Goal: Transaction & Acquisition: Subscribe to service/newsletter

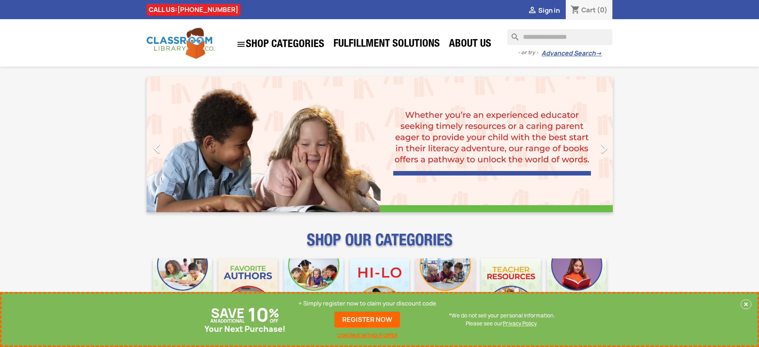
click at [368, 303] on p "+ Simply register now to claim your discount code" at bounding box center [368, 303] width 138 height 8
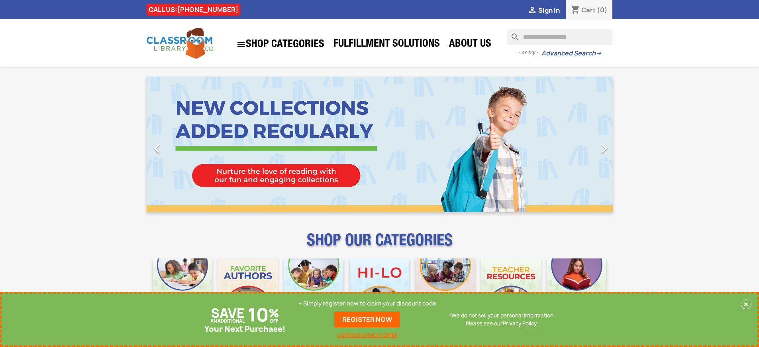
click at [368, 303] on p "+ Simply register now to claim your discount code" at bounding box center [368, 303] width 138 height 8
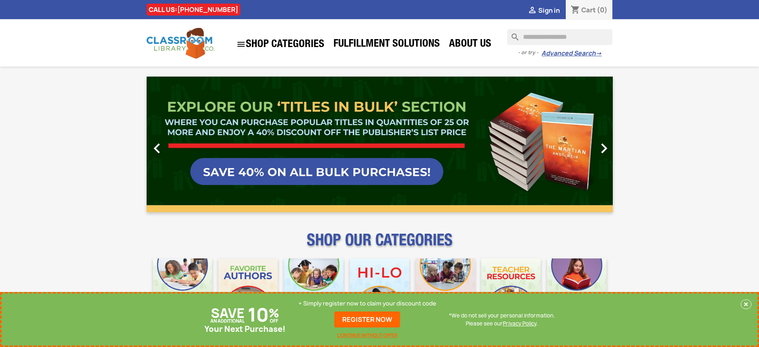
click at [368, 303] on p "+ Simply register now to claim your discount code" at bounding box center [368, 303] width 138 height 8
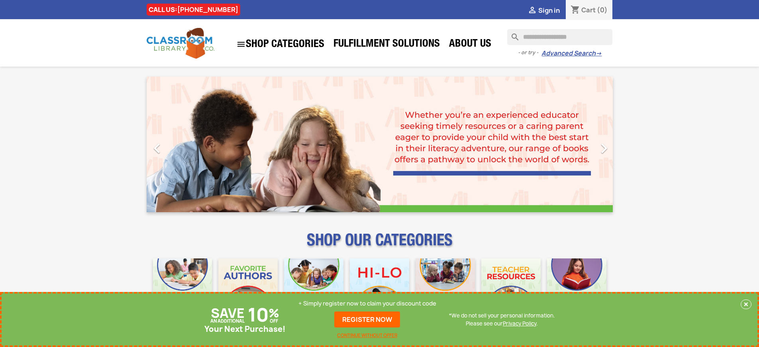
click at [368, 303] on p "+ Simply register now to claim your discount code" at bounding box center [368, 303] width 138 height 8
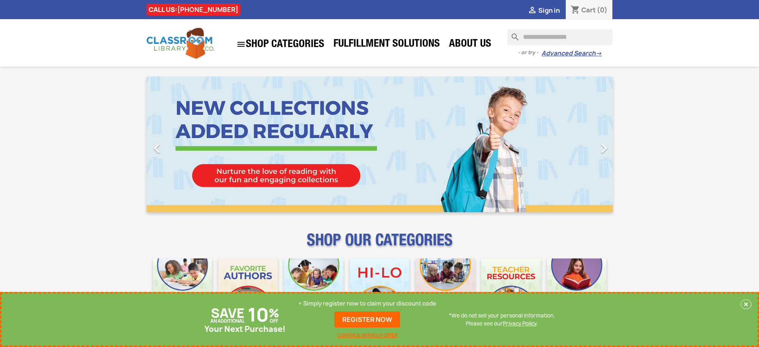
click at [368, 303] on p "+ Simply register now to claim your discount code" at bounding box center [368, 303] width 138 height 8
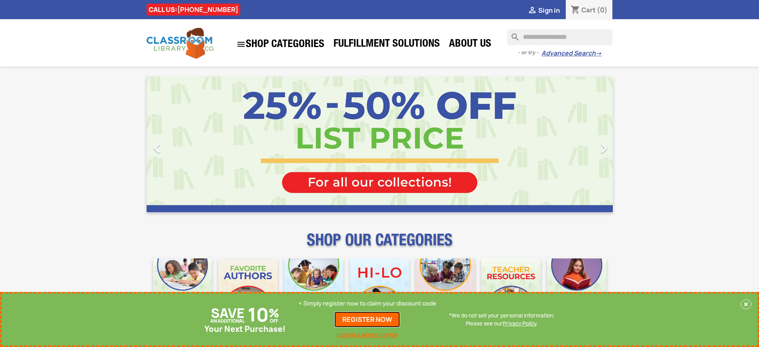
click at [368, 319] on link "REGISTER NOW" at bounding box center [367, 319] width 66 height 16
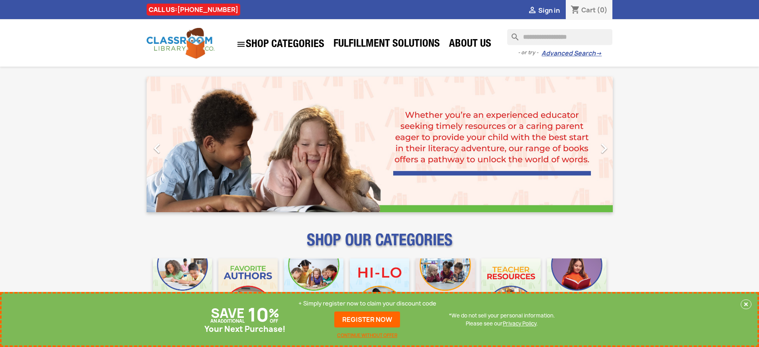
click at [368, 303] on p "+ Simply register now to claim your discount code" at bounding box center [368, 303] width 138 height 8
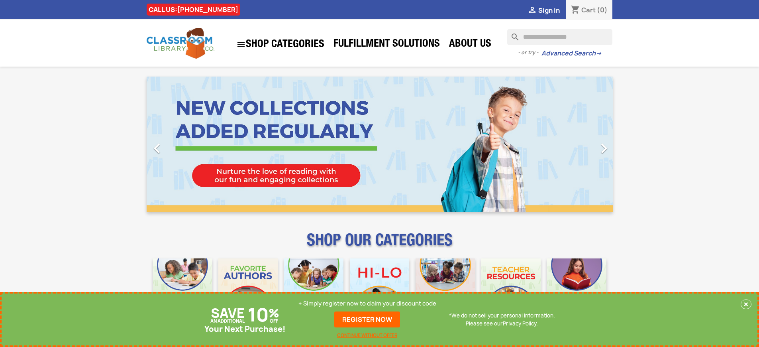
click at [368, 303] on p "+ Simply register now to claim your discount code" at bounding box center [368, 303] width 138 height 8
click at [368, 319] on link "REGISTER NOW" at bounding box center [367, 319] width 66 height 16
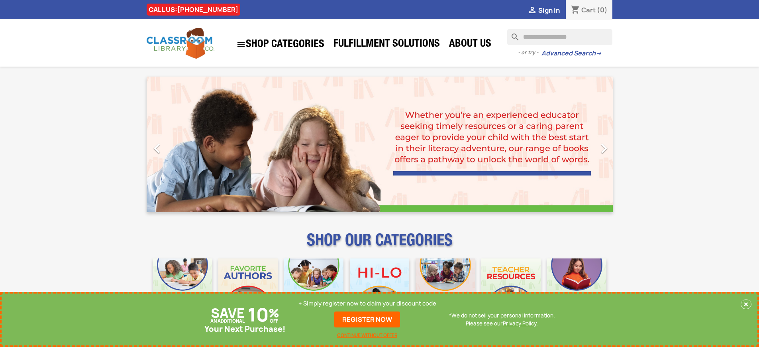
click at [368, 303] on p "+ Simply register now to claim your discount code" at bounding box center [368, 303] width 138 height 8
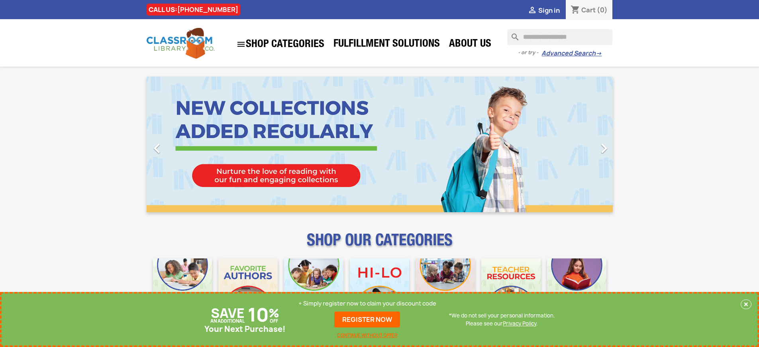
click at [368, 303] on p "+ Simply register now to claim your discount code" at bounding box center [368, 303] width 138 height 8
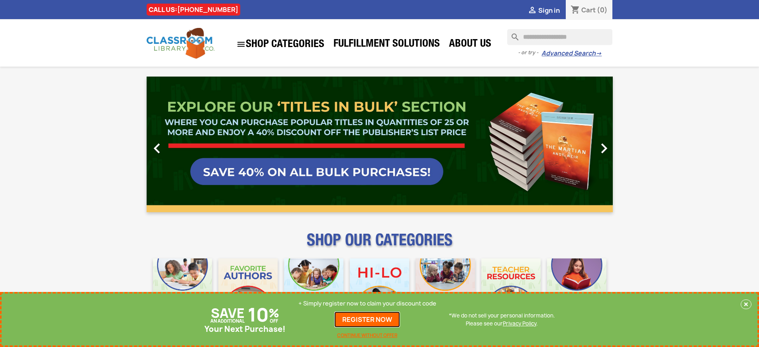
click at [368, 319] on link "REGISTER NOW" at bounding box center [367, 319] width 66 height 16
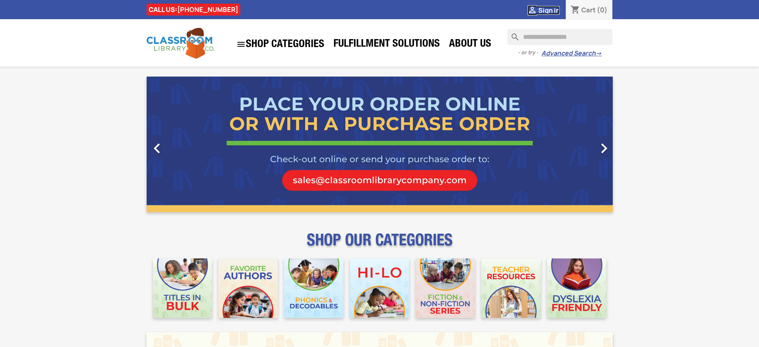
click at [549, 10] on span "Sign in" at bounding box center [550, 10] width 22 height 9
